Goal: Complete application form

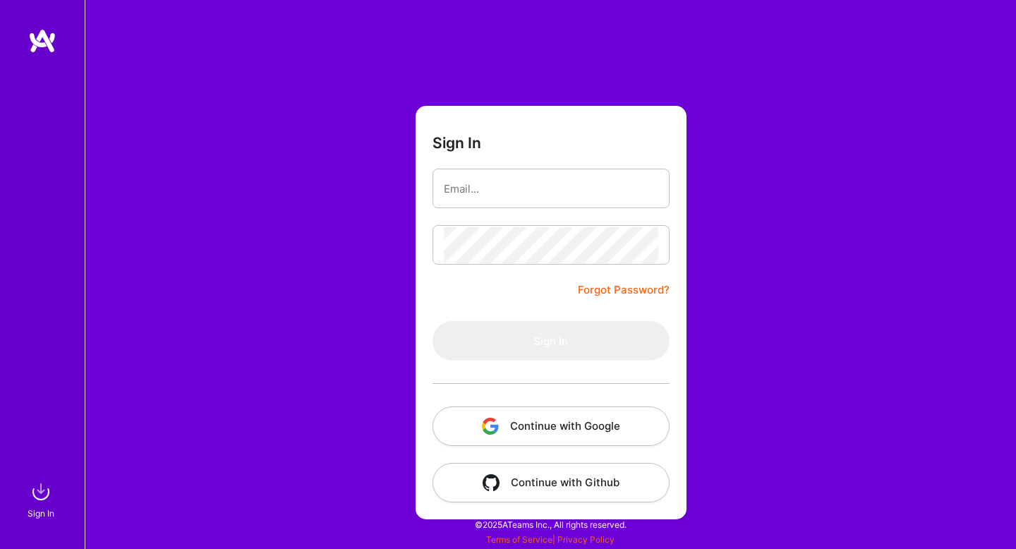
click at [537, 432] on button "Continue with Google" at bounding box center [550, 426] width 237 height 40
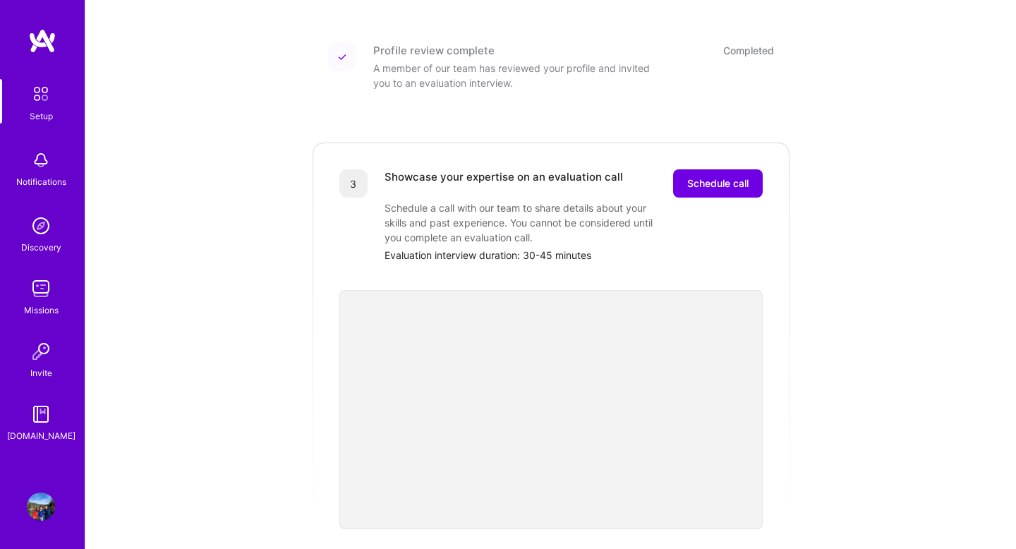
scroll to position [280, 0]
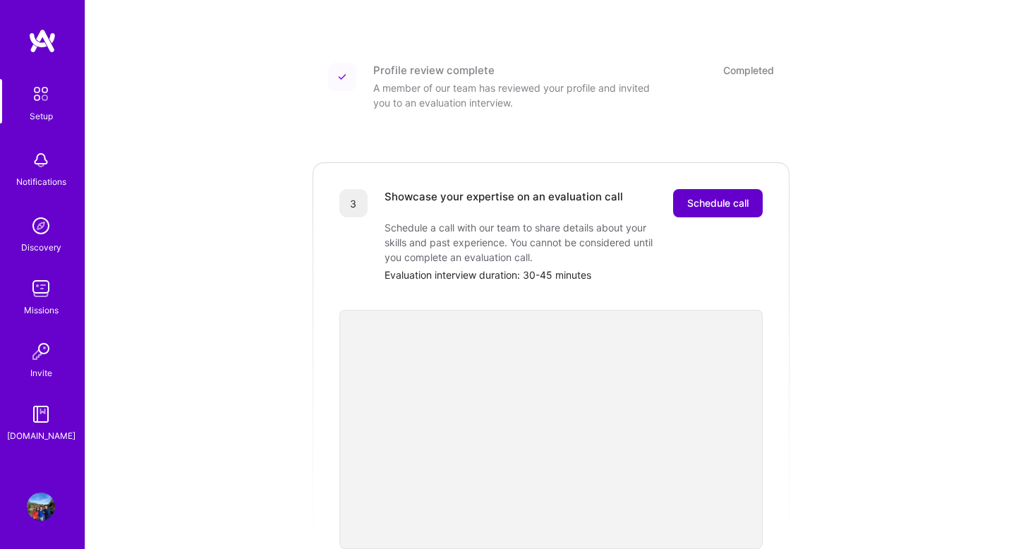
click at [703, 196] on span "Schedule call" at bounding box center [717, 203] width 61 height 14
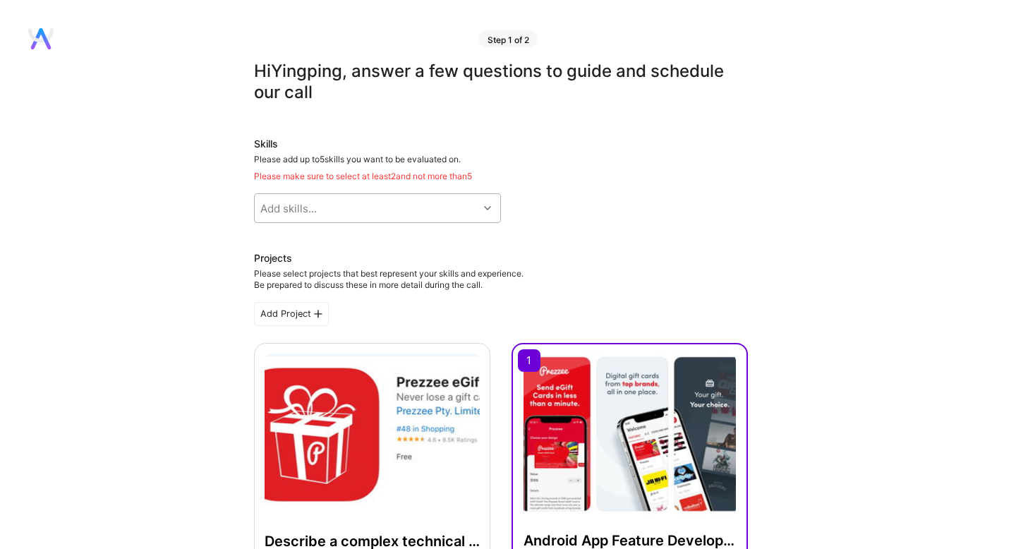
click at [453, 208] on div "Add skills..." at bounding box center [367, 208] width 224 height 28
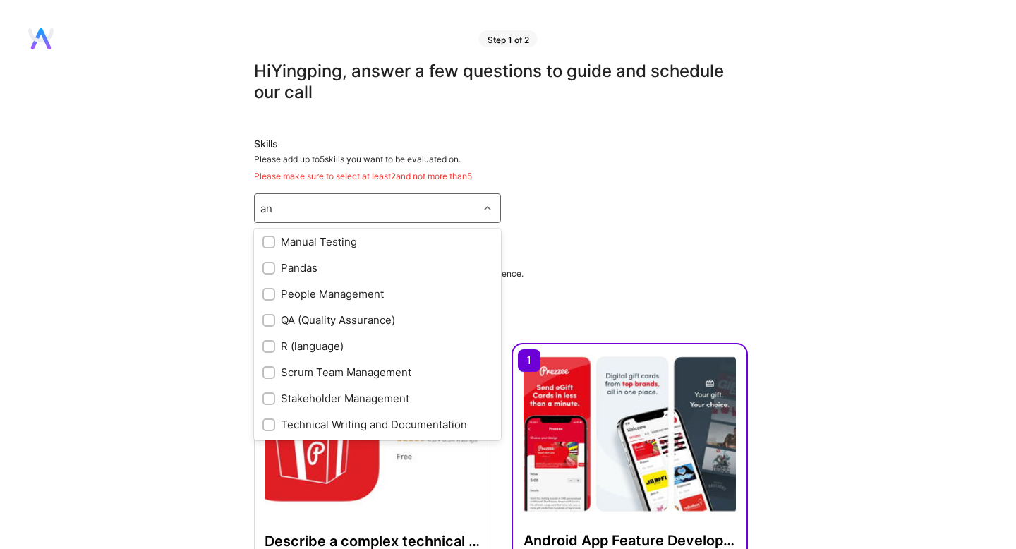
scroll to position [161, 0]
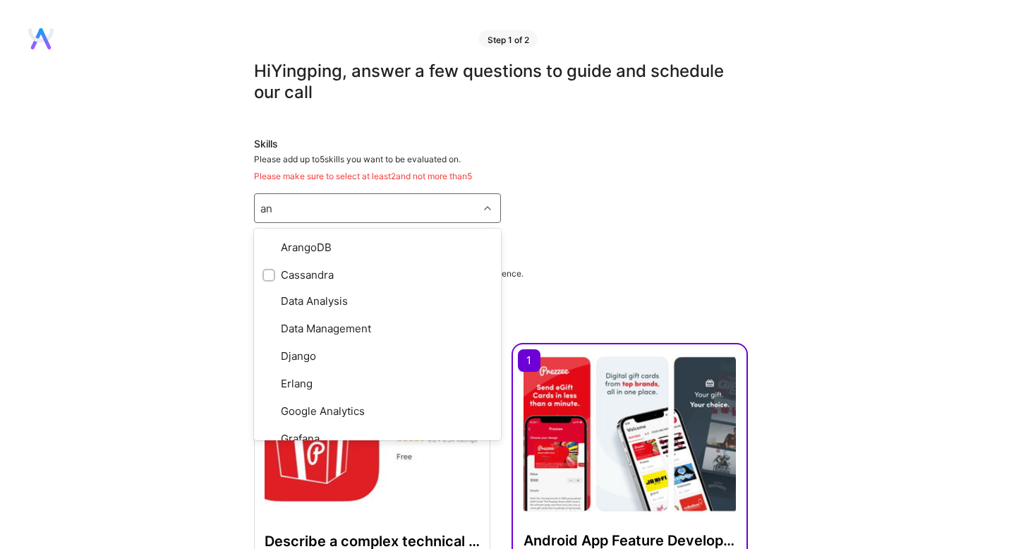
type input "and"
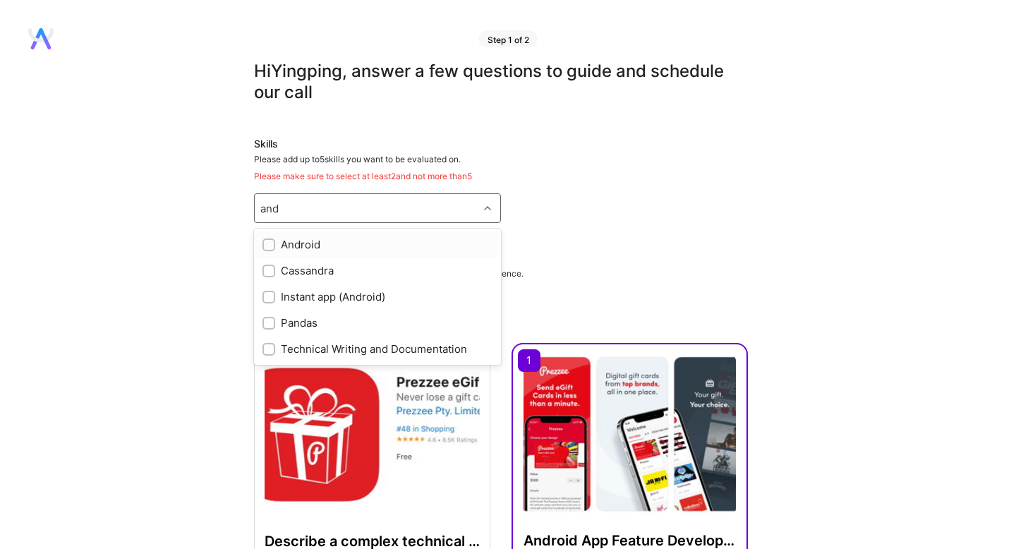
click at [271, 242] on input "checkbox" at bounding box center [270, 246] width 10 height 10
checkbox input "true"
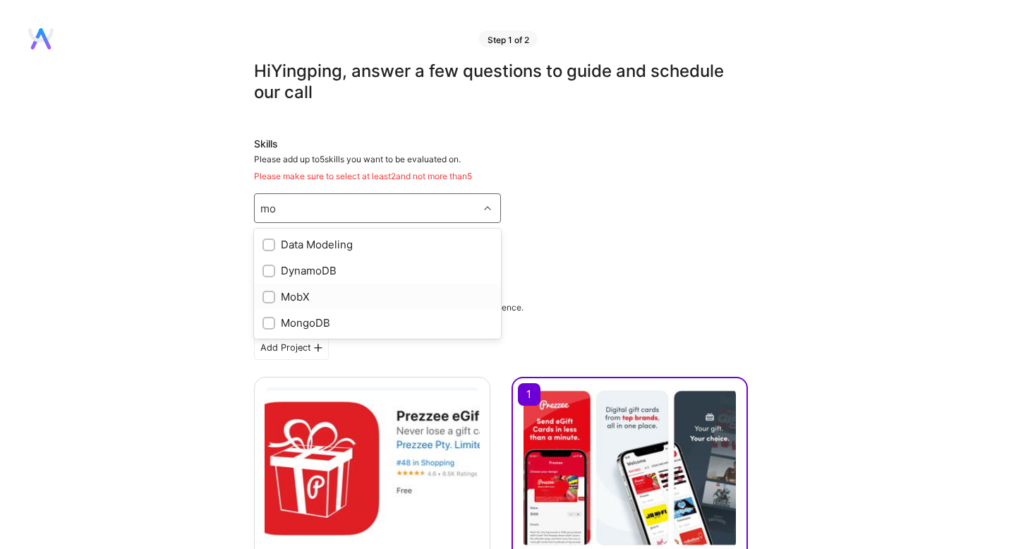
type input "m"
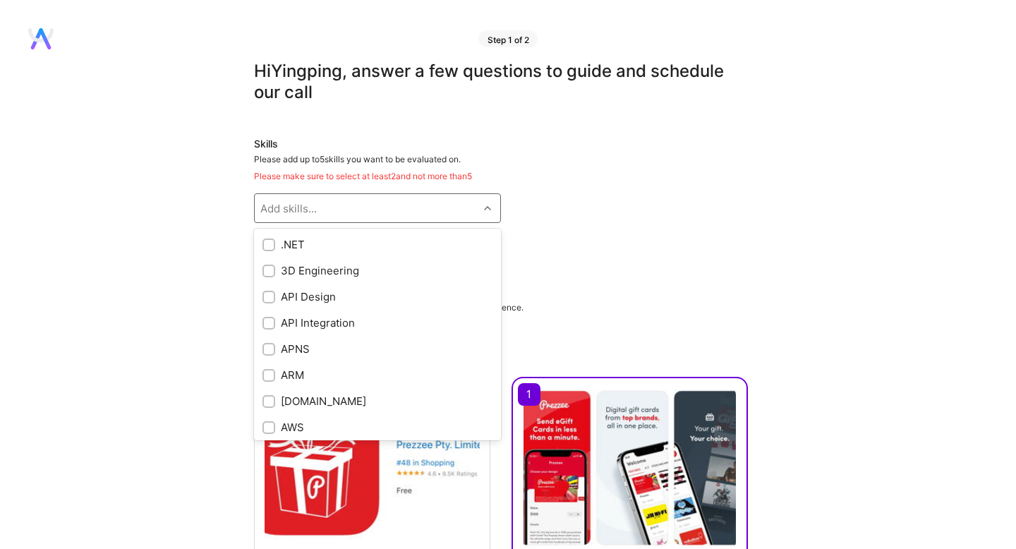
checkbox input "true"
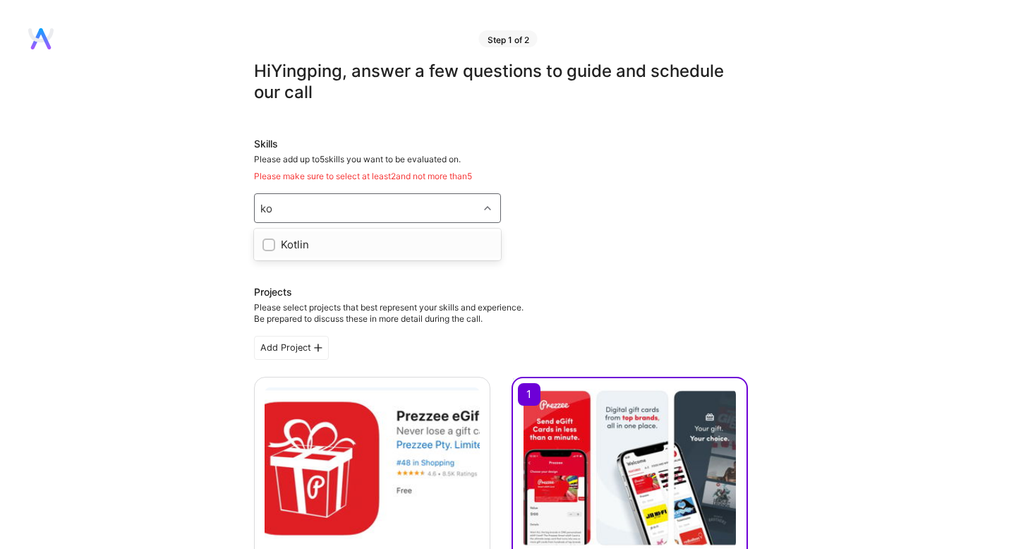
type input "k"
type input "java"
click at [269, 274] on input "checkbox" at bounding box center [270, 272] width 10 height 10
checkbox input "true"
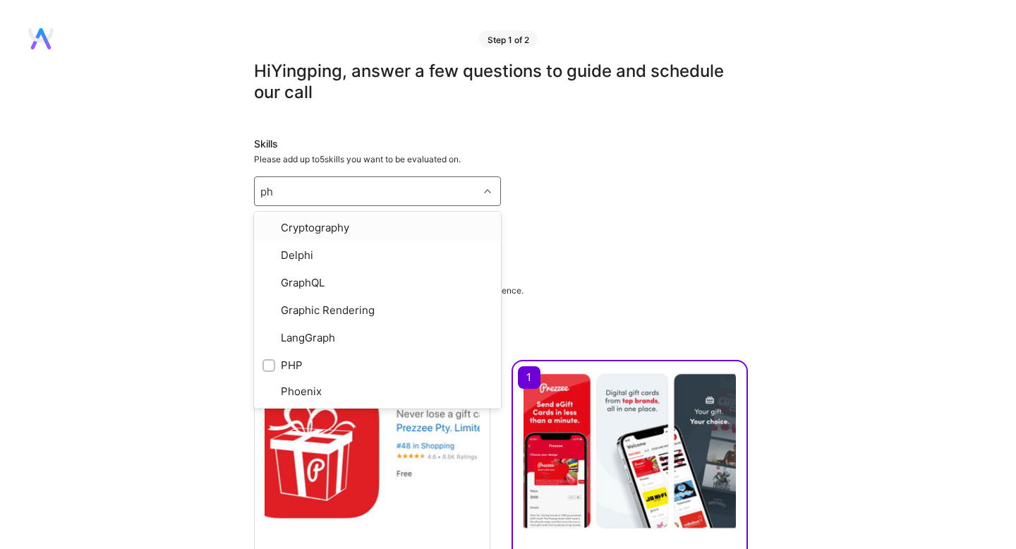
type input "php"
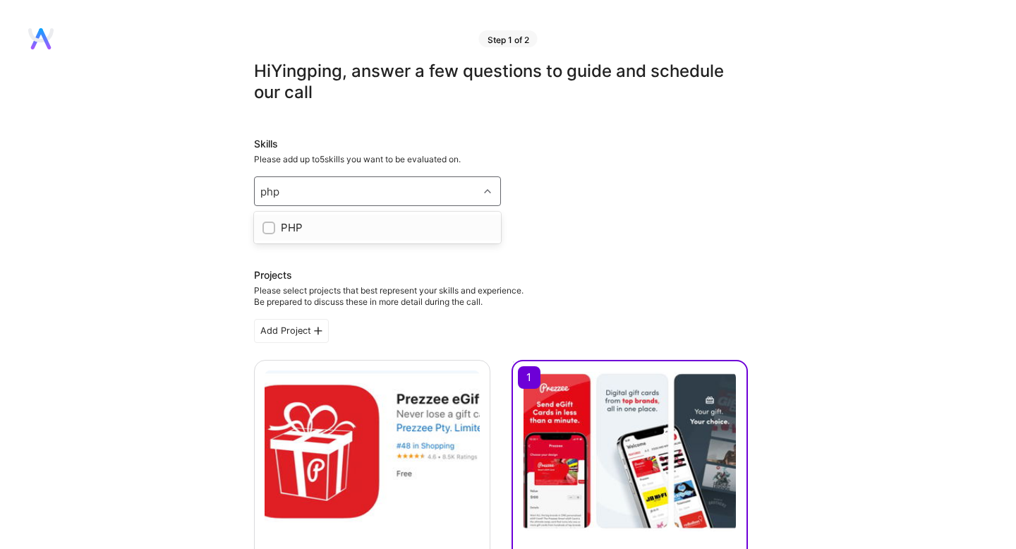
click at [267, 225] on input "checkbox" at bounding box center [270, 229] width 10 height 10
checkbox input "true"
type input "jet"
click at [272, 224] on input "checkbox" at bounding box center [270, 229] width 10 height 10
checkbox input "true"
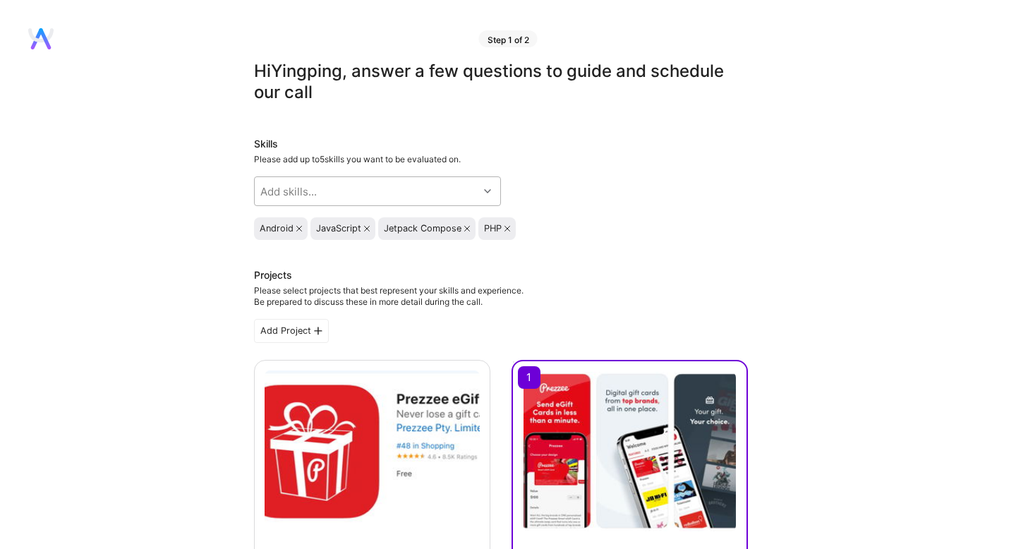
click at [299, 188] on div "Add skills..." at bounding box center [288, 191] width 56 height 15
type input "k"
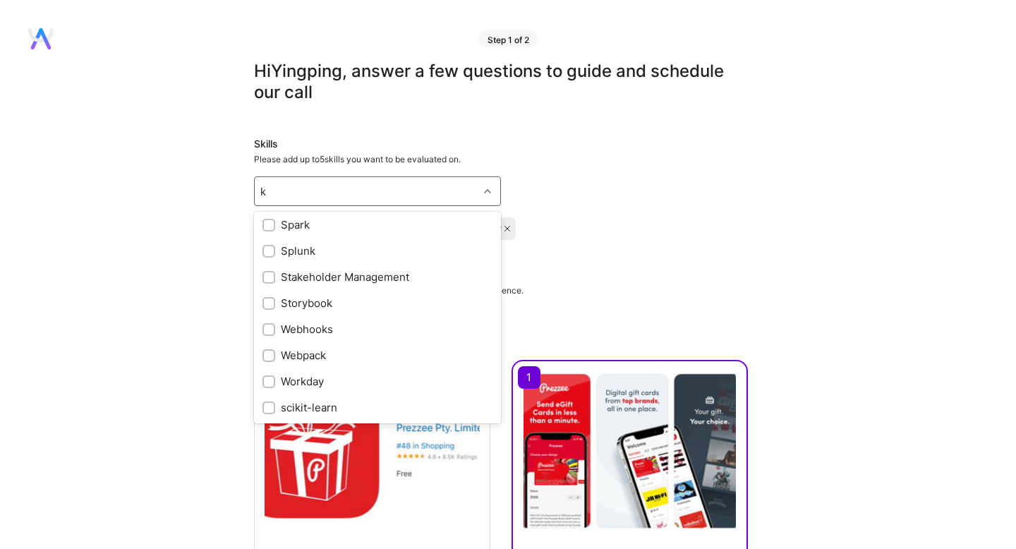
scroll to position [786, 0]
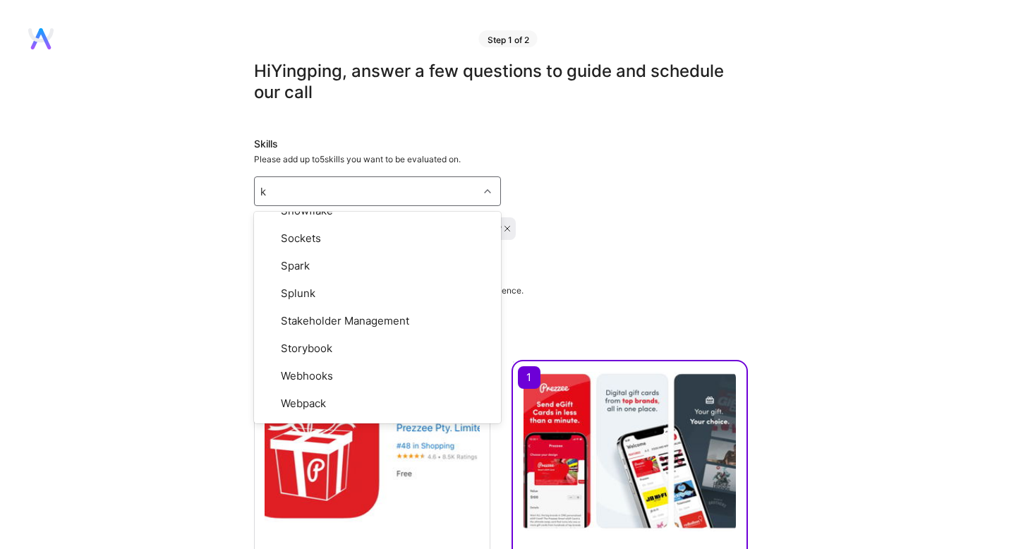
type input "ko"
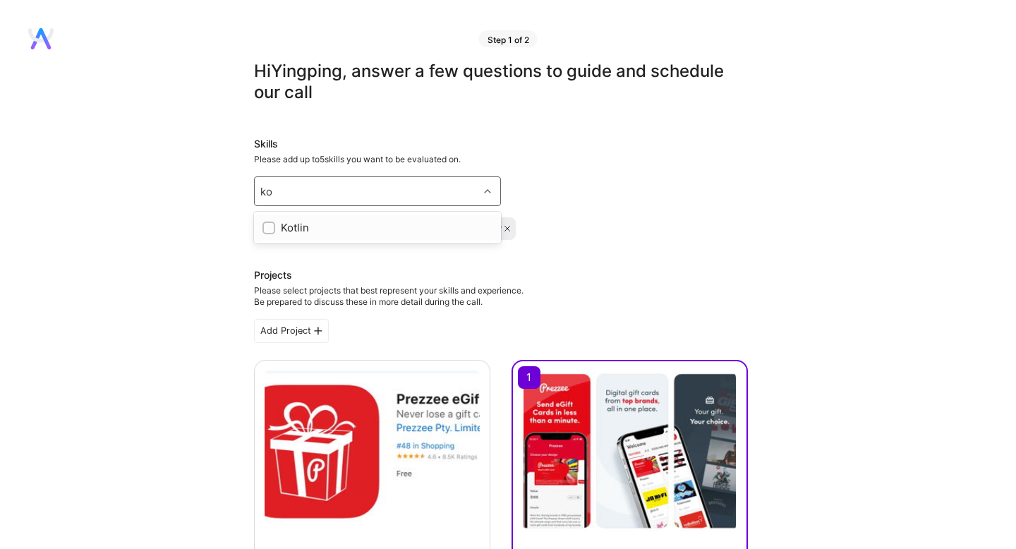
click at [273, 226] on input "checkbox" at bounding box center [270, 229] width 10 height 10
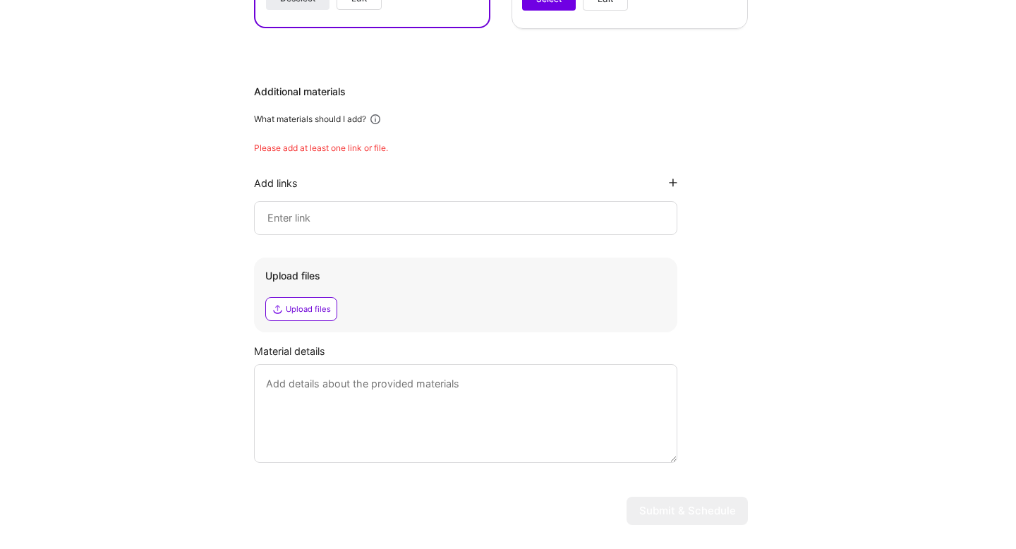
scroll to position [920, 0]
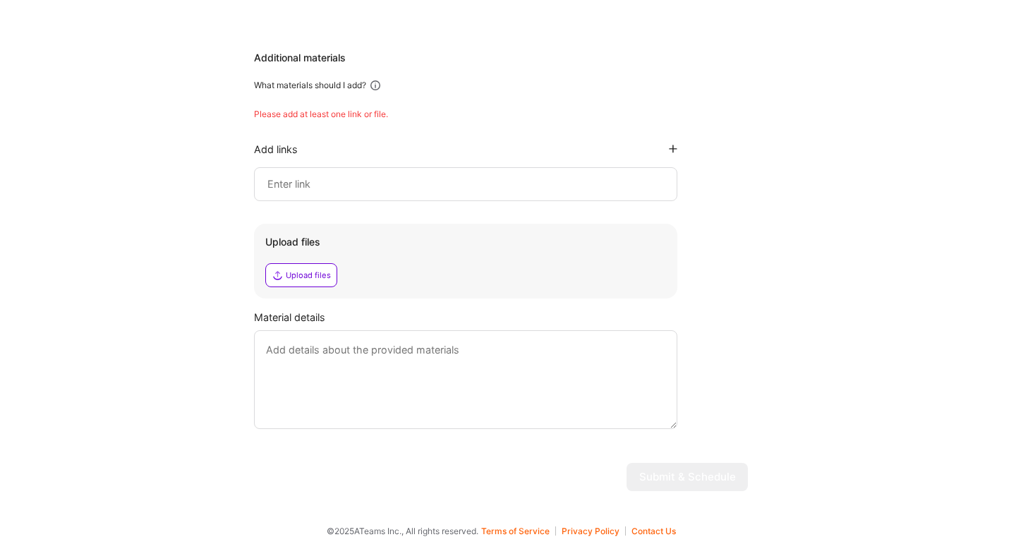
click at [371, 184] on input at bounding box center [465, 184] width 399 height 17
paste input "[URL][DOMAIN_NAME]"
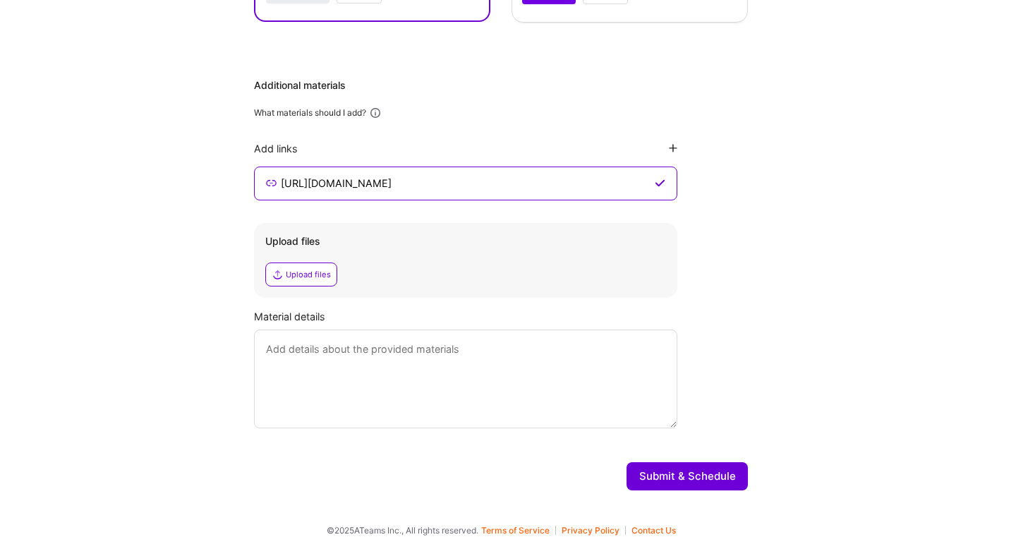
scroll to position [892, 0]
type input "[URL][DOMAIN_NAME]"
click at [670, 148] on icon at bounding box center [673, 149] width 8 height 8
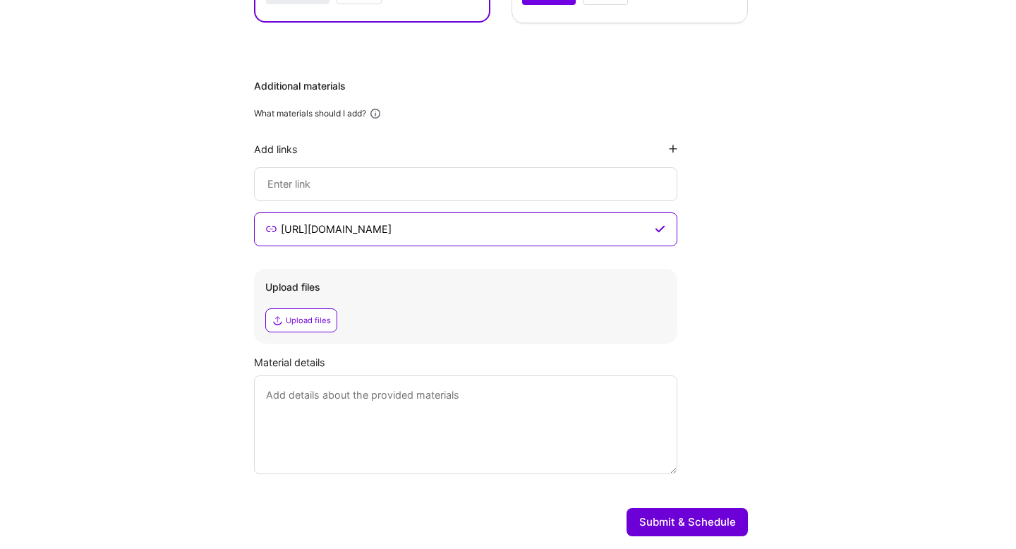
click at [435, 183] on input at bounding box center [465, 184] width 399 height 17
paste input "[URL][DOMAIN_NAME]"
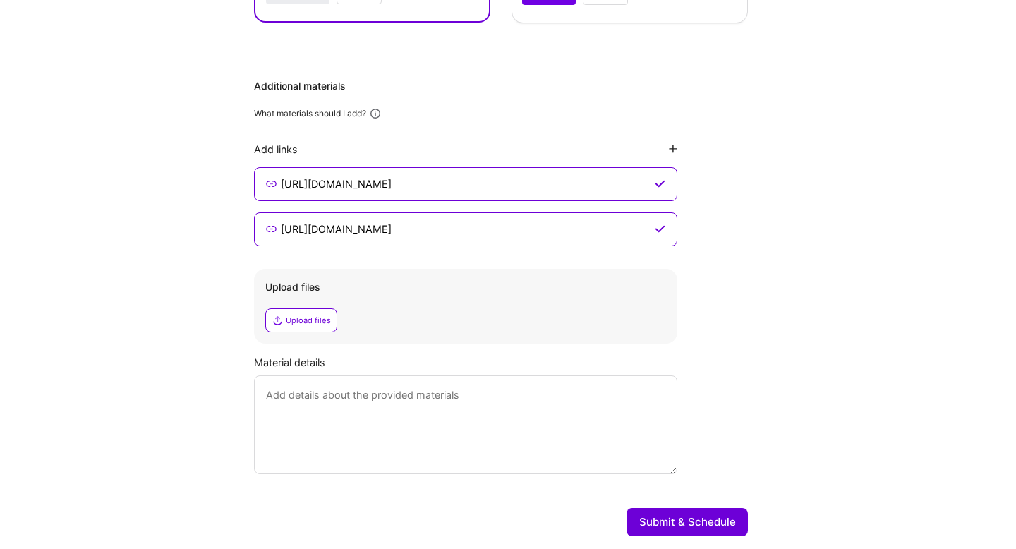
type input "[URL][DOMAIN_NAME]"
click at [713, 186] on div "Additional materials What materials should I add? Add links https://www.mycasho…" at bounding box center [501, 276] width 494 height 395
click at [375, 403] on textarea at bounding box center [465, 424] width 423 height 99
click at [376, 404] on textarea "To enrich screen reader interactions, please activate Accessibility in Grammarl…" at bounding box center [465, 424] width 423 height 99
click at [376, 396] on textarea "I have done many projects, here are two" at bounding box center [465, 424] width 423 height 99
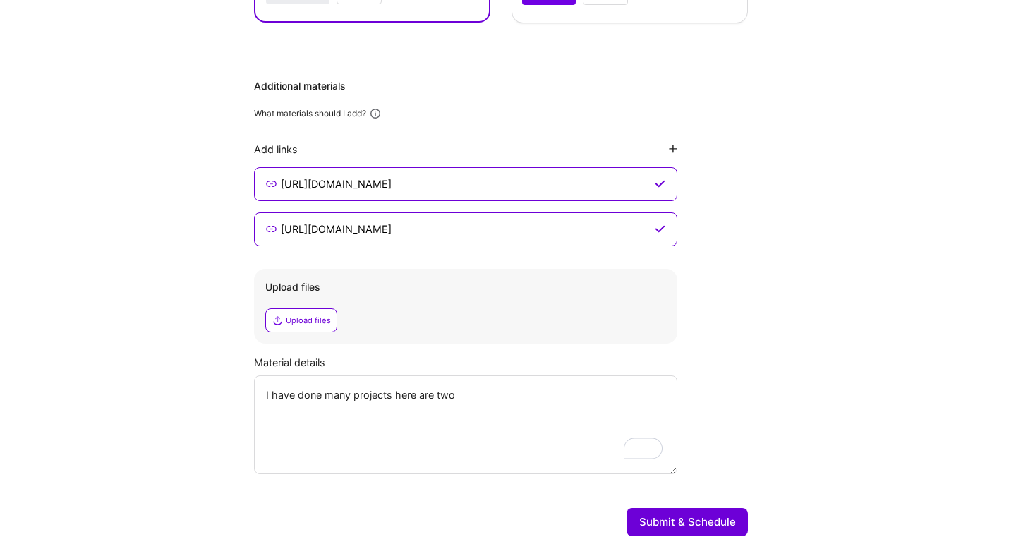
click at [486, 396] on textarea "I have done many projects here are two" at bounding box center [465, 424] width 423 height 99
click at [405, 397] on textarea "I have done many projects here are two live" at bounding box center [465, 424] width 423 height 99
click at [503, 396] on textarea "I have done many projects. Here are two live" at bounding box center [465, 424] width 423 height 99
click at [483, 397] on textarea "I have done many projects. Here are two live live work." at bounding box center [465, 424] width 423 height 99
click at [486, 396] on textarea "I have done many projects. Here are two live live work." at bounding box center [465, 424] width 423 height 99
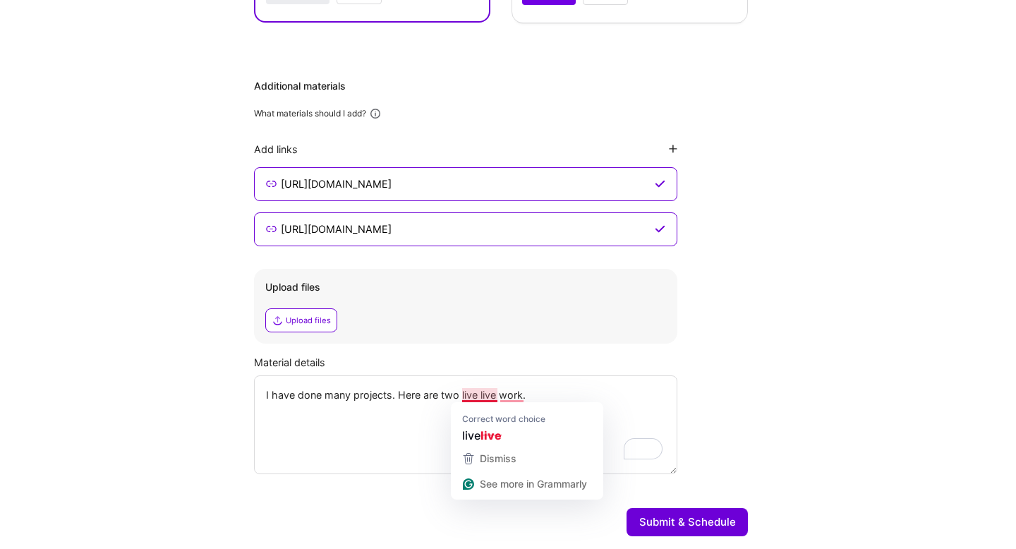
click at [486, 396] on textarea "I have done many projects. Here are two live live work." at bounding box center [465, 424] width 423 height 99
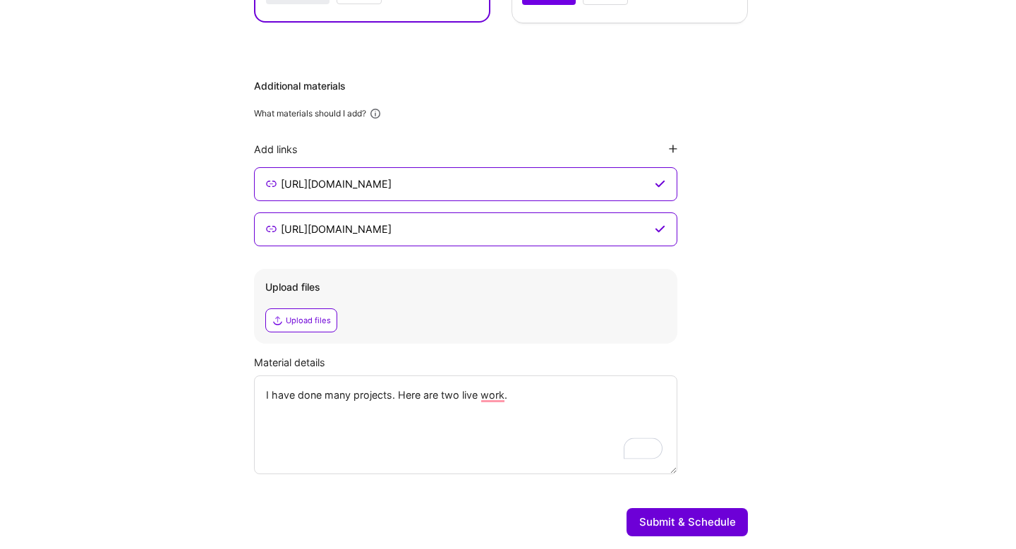
click at [533, 397] on textarea "I have done many projects. Here are two live work." at bounding box center [465, 424] width 423 height 99
click at [494, 393] on textarea "I have done many projects. Here are two live work." at bounding box center [465, 424] width 423 height 99
click at [528, 402] on textarea "I have done many projects. Here are two live works." at bounding box center [465, 424] width 423 height 99
click at [330, 428] on textarea "I have done many projects. Here are two live works. Prezzee is popular App that" at bounding box center [465, 424] width 423 height 99
click at [432, 426] on textarea "I have done many projects. Here are two live works. Prezzee is a popular App th…" at bounding box center [465, 424] width 423 height 99
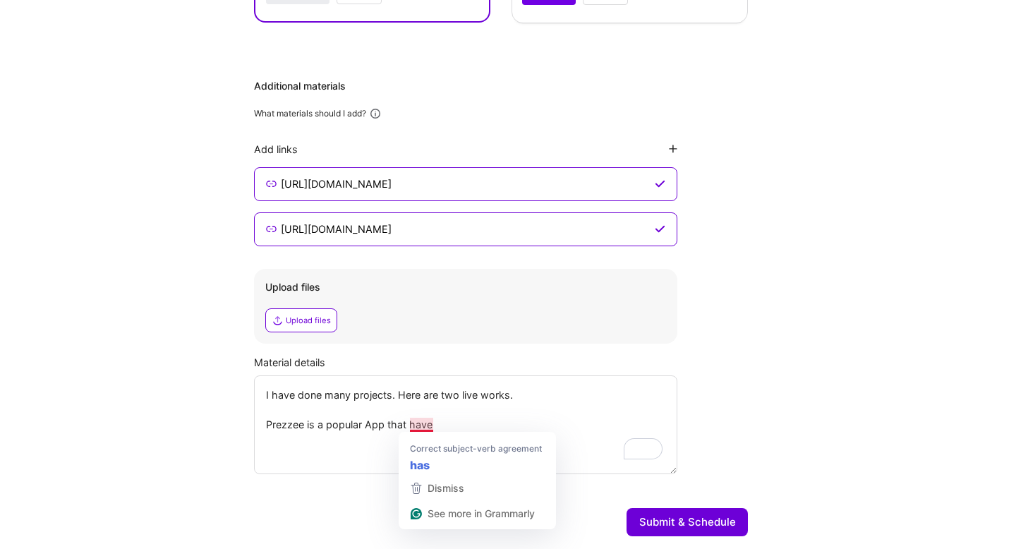
click at [422, 429] on textarea "I have done many projects. Here are two live works. Prezzee is a popular App th…" at bounding box center [465, 424] width 423 height 99
click at [425, 422] on textarea "I have done many projects. Here are two live works. Prezzee is a popular App th…" at bounding box center [465, 424] width 423 height 99
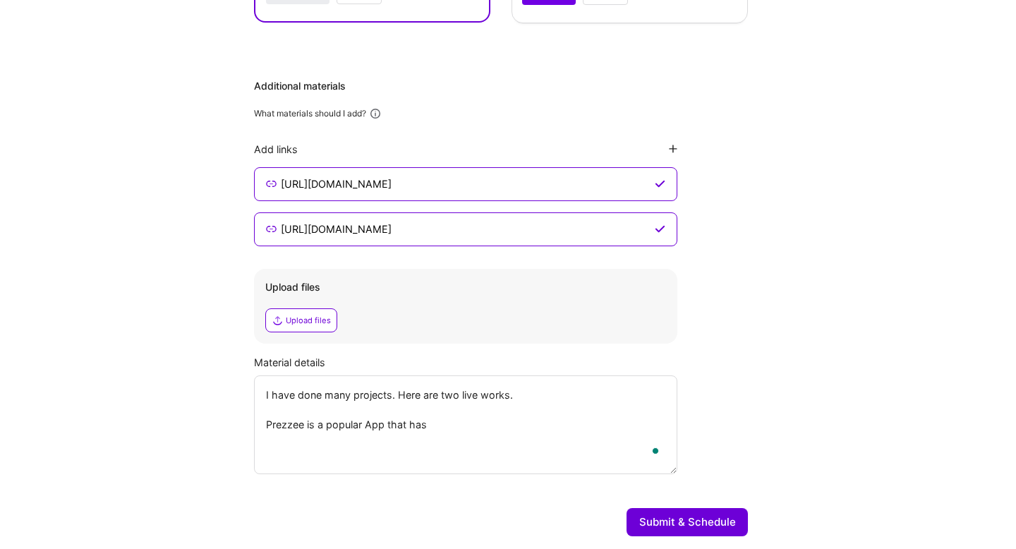
paste textarea "millions"
click at [489, 427] on textarea "I have done many projects. Here are two live works. Prezzee is a popular App th…" at bounding box center [465, 424] width 423 height 99
click at [528, 423] on textarea "I have done many projects. Here are two live works. Prezzee is a popular App th…" at bounding box center [465, 424] width 423 height 99
click at [580, 424] on textarea "I have done many projects. Here are two live works. Prezzee is a popular App th…" at bounding box center [465, 424] width 423 height 99
click at [629, 423] on textarea "I have done many projects. Here are two live works. Prezzee is a popular App th…" at bounding box center [465, 424] width 423 height 99
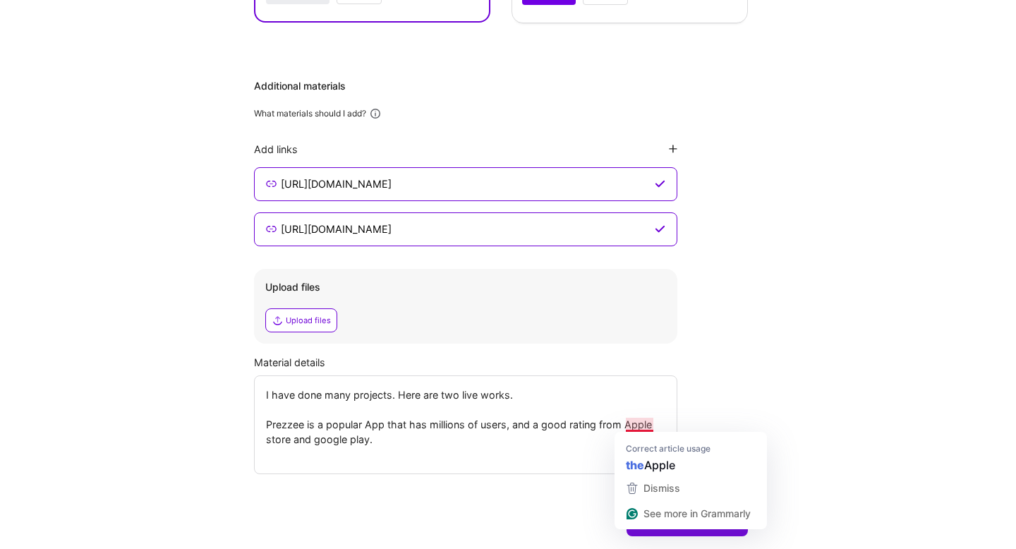
click at [638, 426] on textarea "I have done many projects. Here are two live works. Prezzee is a popular App th…" at bounding box center [465, 424] width 423 height 99
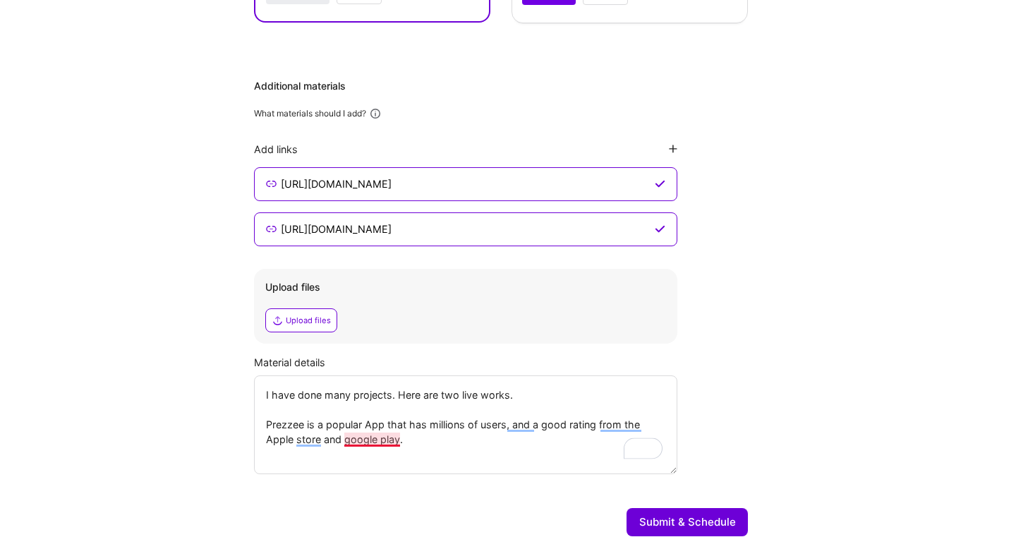
click at [381, 434] on textarea "I have done many projects. Here are two live works. Prezzee is a popular App th…" at bounding box center [465, 424] width 423 height 99
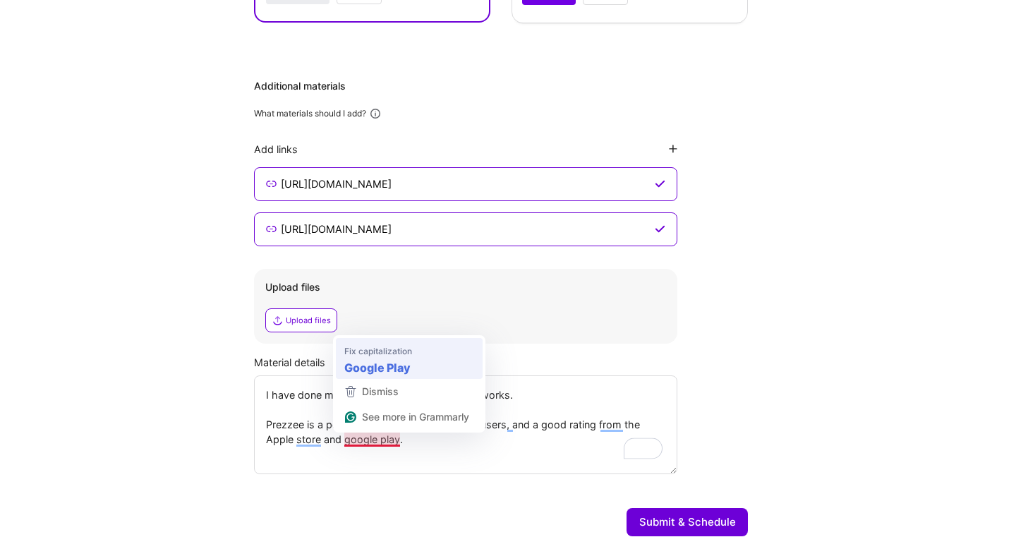
type textarea "I have done many projects. Here are two live works. Prezzee is a popular App th…"
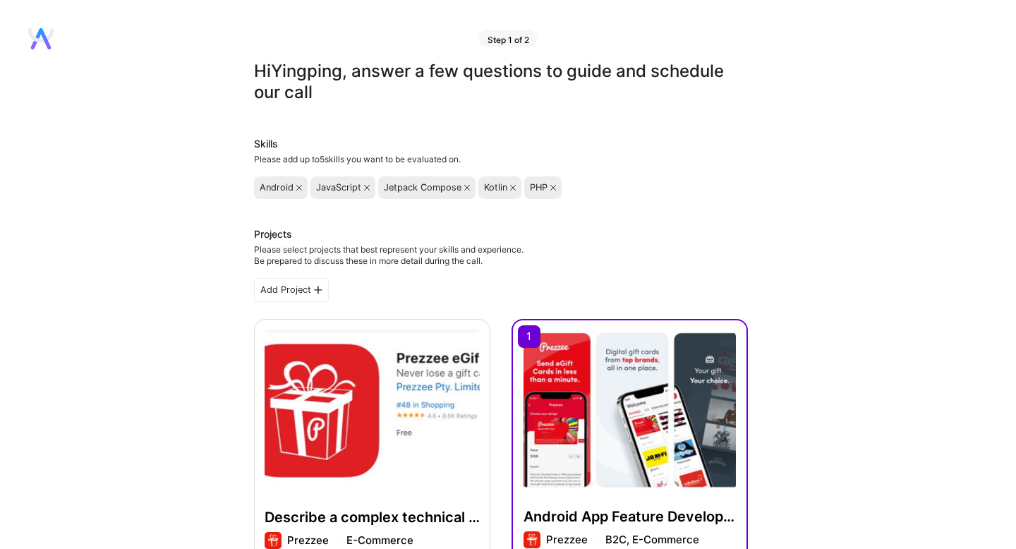
scroll to position [892, 0]
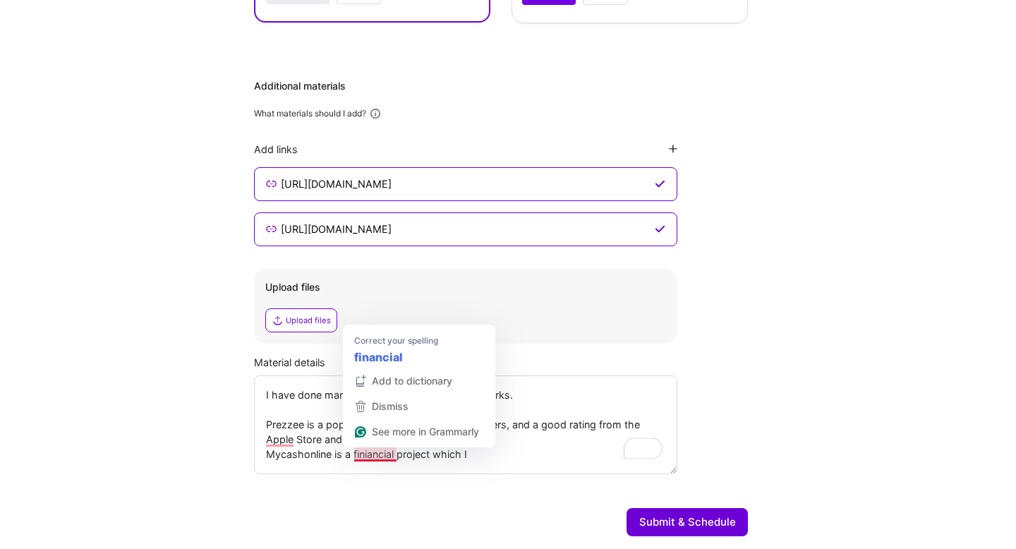
click at [375, 452] on textarea "I have done many projects. Here are two live works. Prezzee is a popular App th…" at bounding box center [465, 424] width 423 height 99
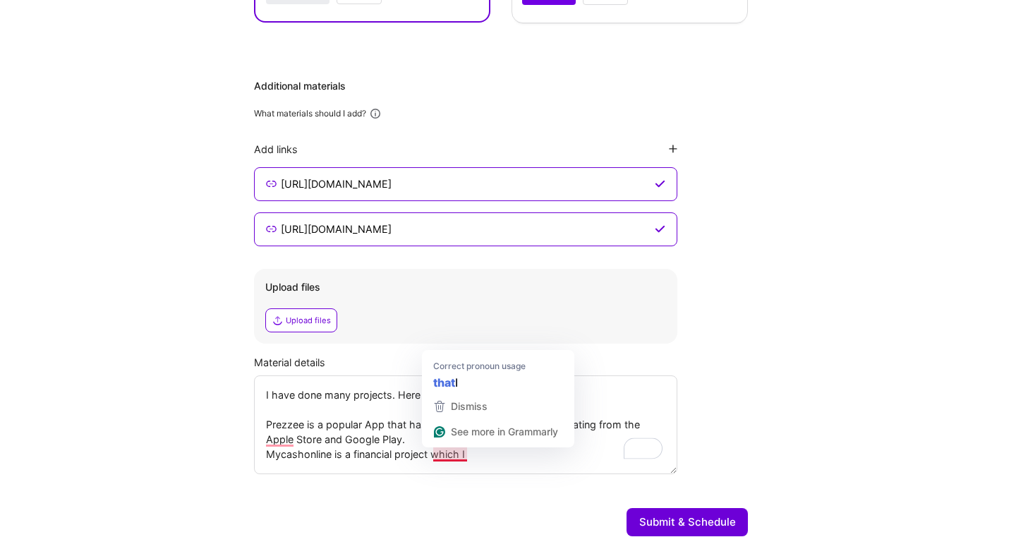
click at [501, 455] on textarea "I have done many projects. Here are two live works. Prezzee is a popular App th…" at bounding box center [465, 424] width 423 height 99
click at [447, 459] on textarea "I have done many projects. Here are two live works. Prezzee is a popular App th…" at bounding box center [465, 424] width 423 height 99
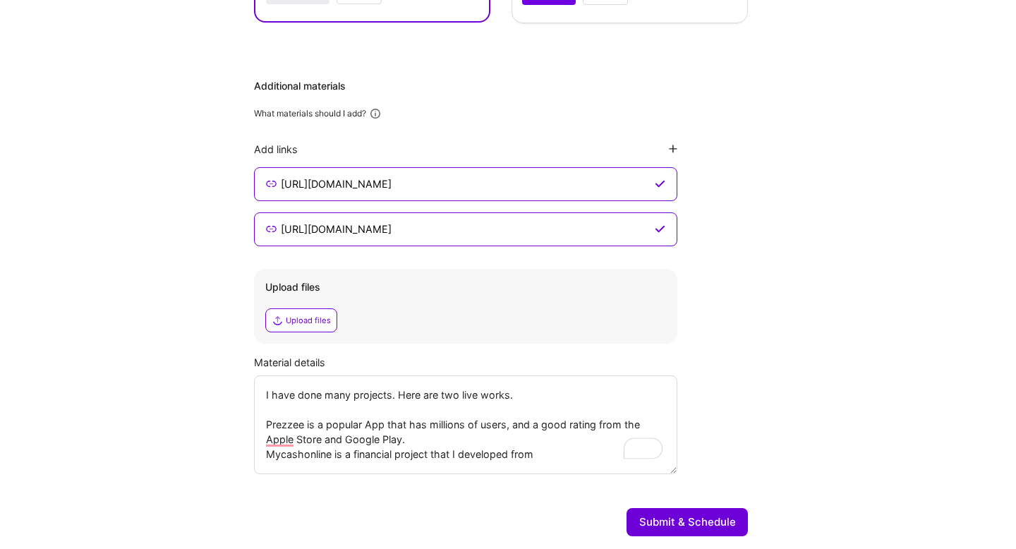
click at [548, 454] on textarea "I have done many projects. Here are two live works. Prezzee is a popular App th…" at bounding box center [465, 424] width 423 height 99
click at [397, 464] on textarea "I have done many projects. Here are two live works. Prezzee is a popular App th…" at bounding box center [465, 424] width 423 height 99
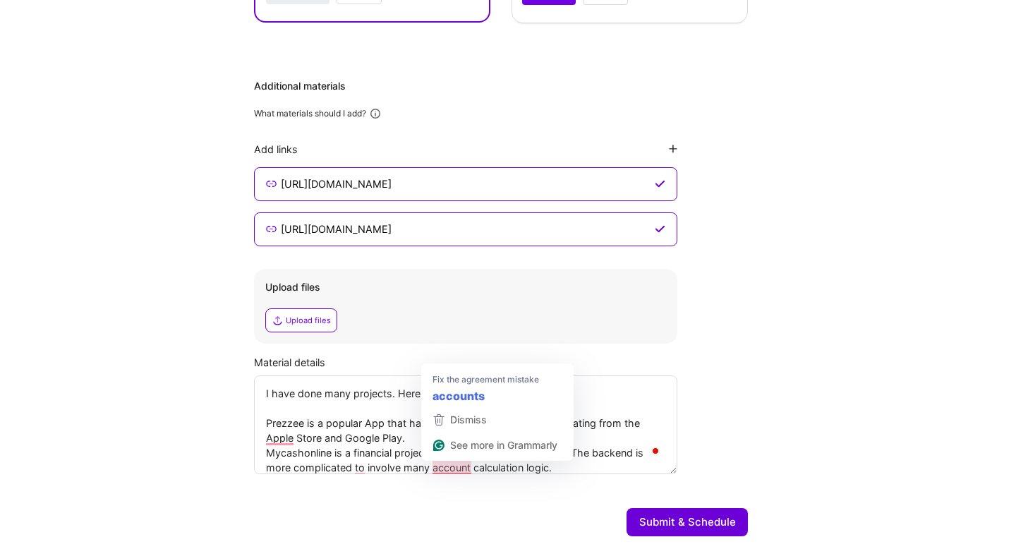
click at [444, 464] on textarea "I have done many projects. Here are two live works. Prezzee is a popular App th…" at bounding box center [465, 424] width 423 height 99
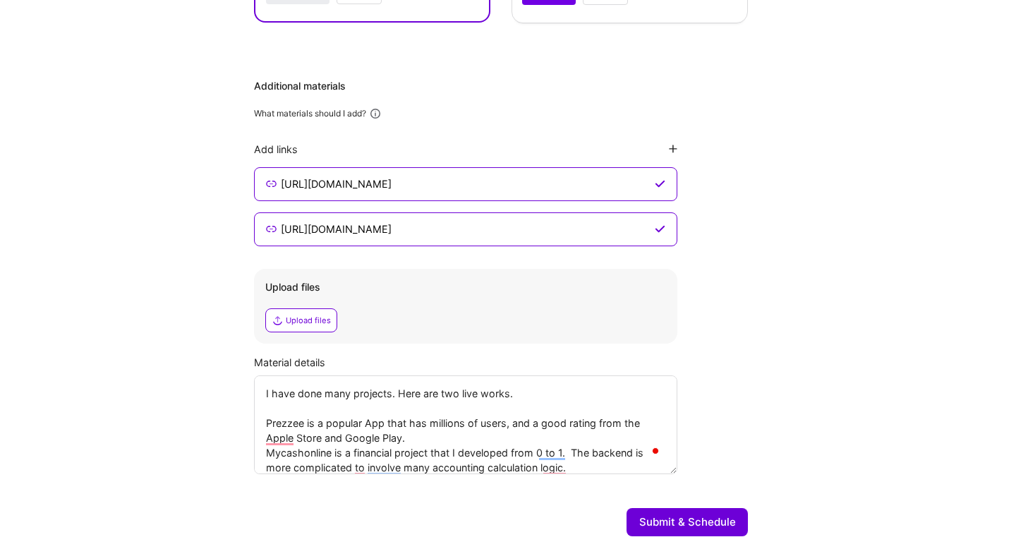
click at [585, 463] on textarea "I have done many projects. Here are two live works. Prezzee is a popular App th…" at bounding box center [465, 424] width 423 height 99
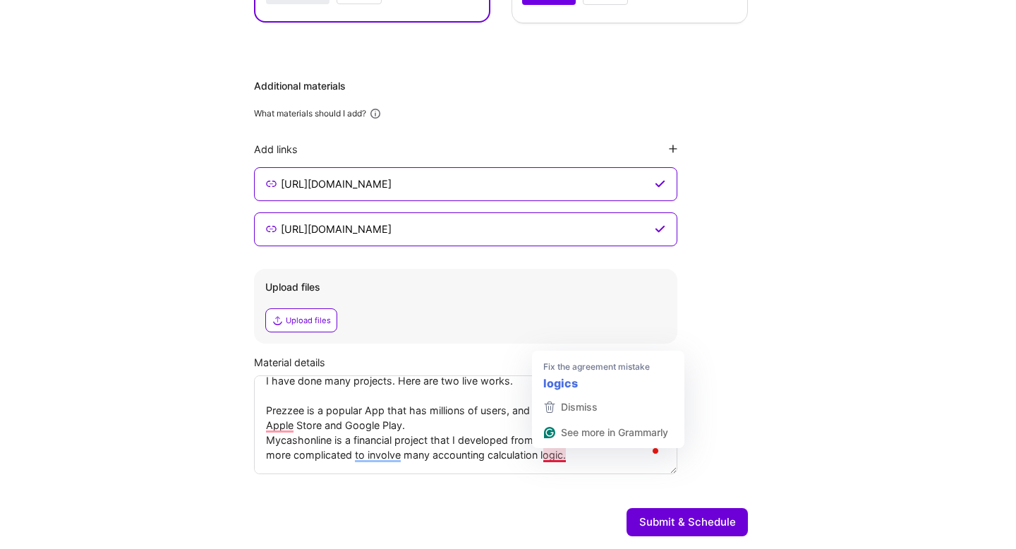
click at [557, 454] on textarea "I have done many projects. Here are two live works. Prezzee is a popular App th…" at bounding box center [465, 424] width 423 height 99
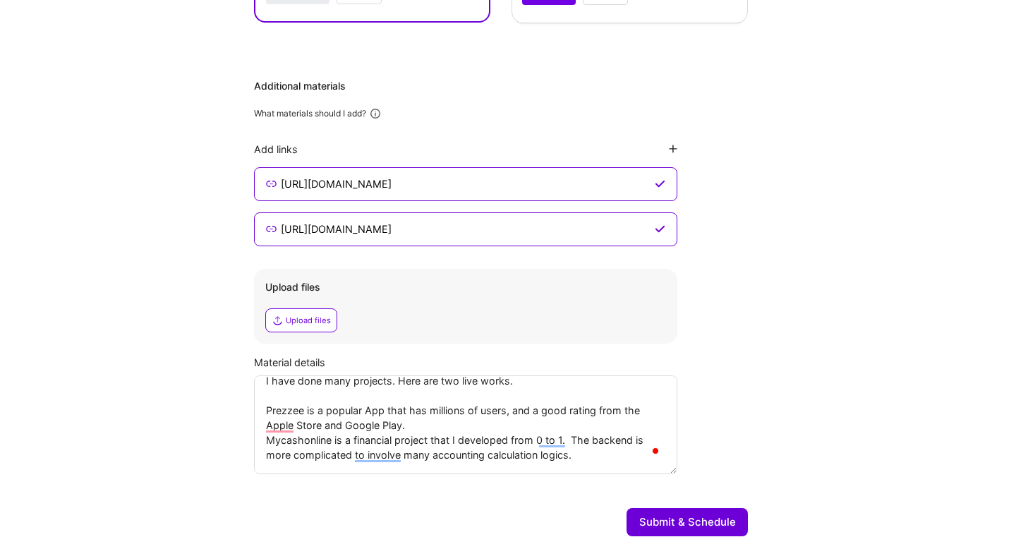
type textarea "I have done many projects. Here are two live works. Prezzee is a popular App th…"
click at [678, 526] on button "Submit & Schedule" at bounding box center [686, 522] width 121 height 28
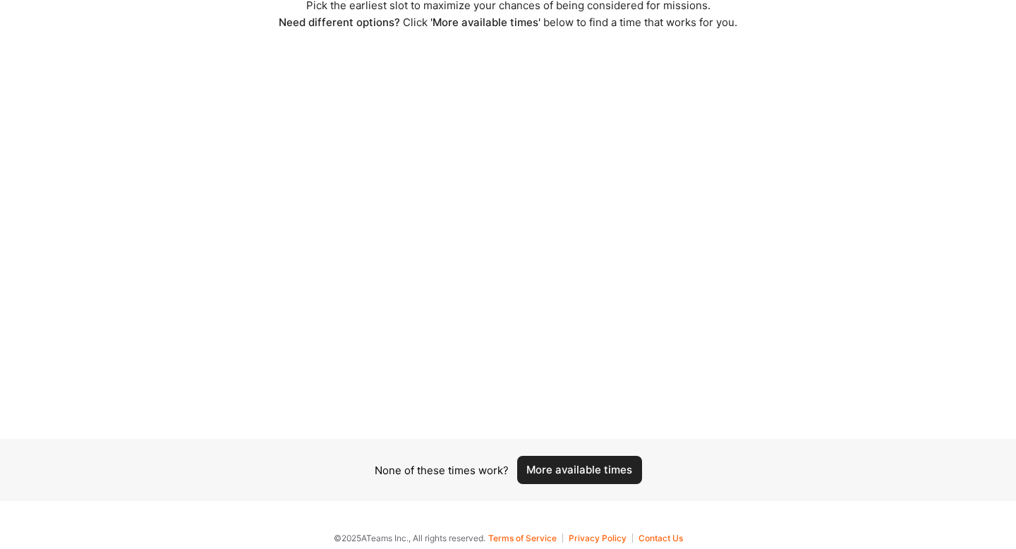
scroll to position [90, 0]
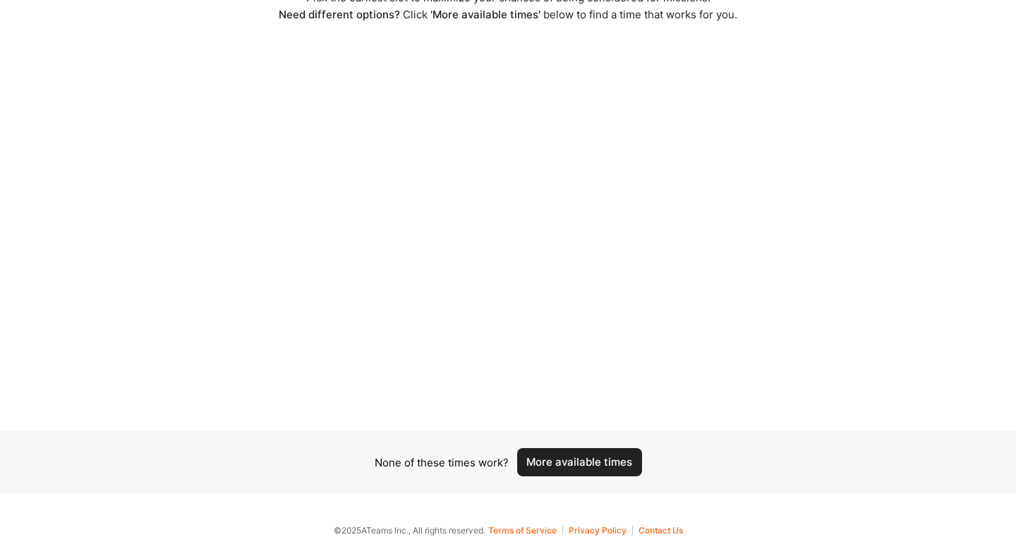
click at [558, 463] on button "More available times" at bounding box center [579, 462] width 125 height 28
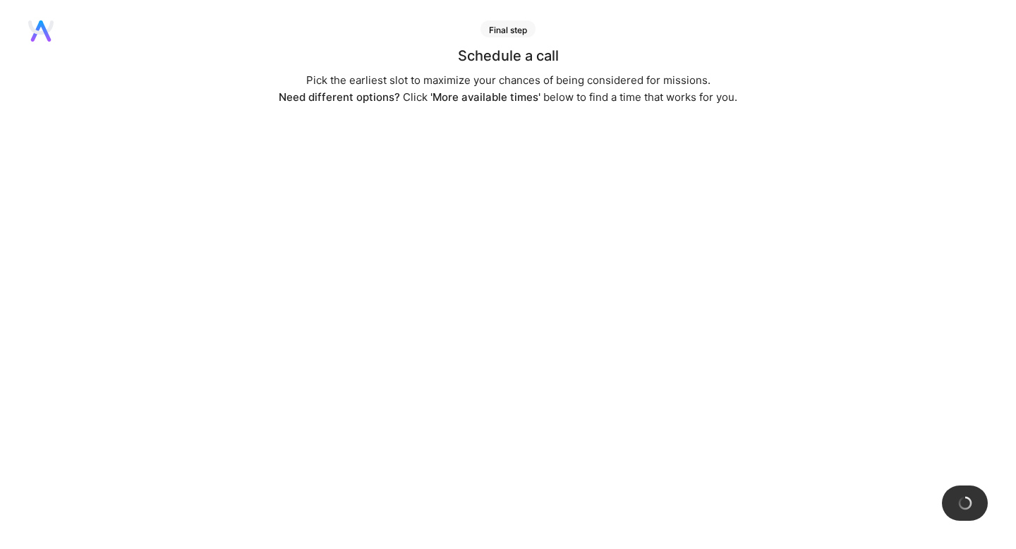
scroll to position [0, 0]
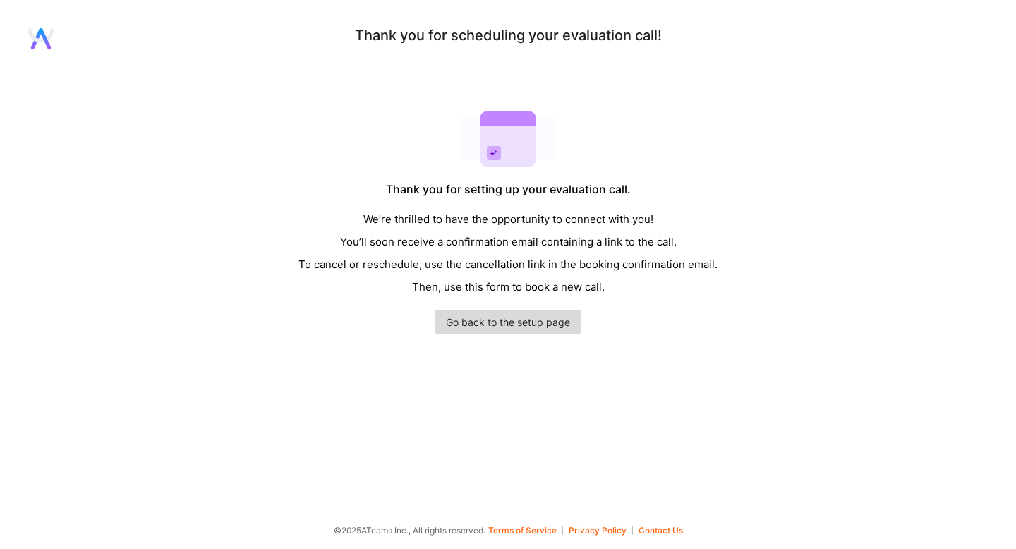
click at [521, 327] on link "Go back to the setup page" at bounding box center [508, 322] width 147 height 24
